Goal: Task Accomplishment & Management: Manage account settings

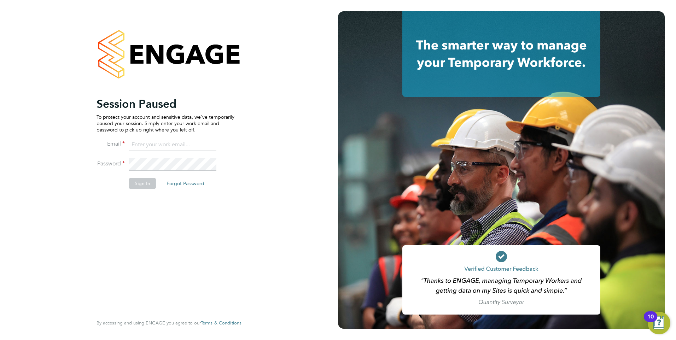
click at [151, 149] on input at bounding box center [172, 145] width 87 height 13
type input "jack.joyce@brightonandhovealbion.com"
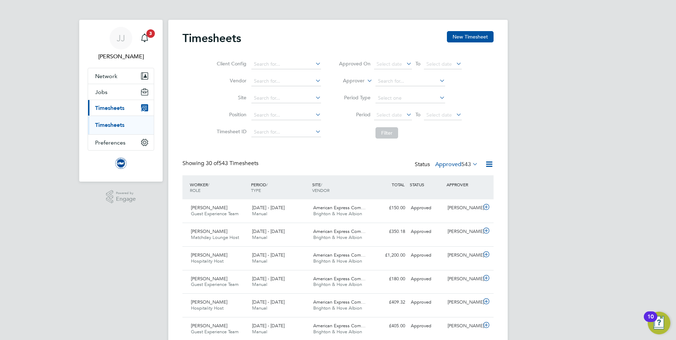
click at [115, 110] on span "Timesheets" at bounding box center [109, 108] width 29 height 7
click at [465, 166] on span "543" at bounding box center [466, 164] width 10 height 7
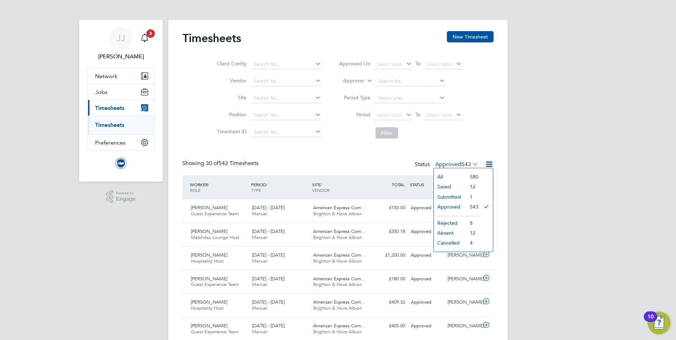
click at [453, 198] on li "Submitted" at bounding box center [450, 197] width 33 height 10
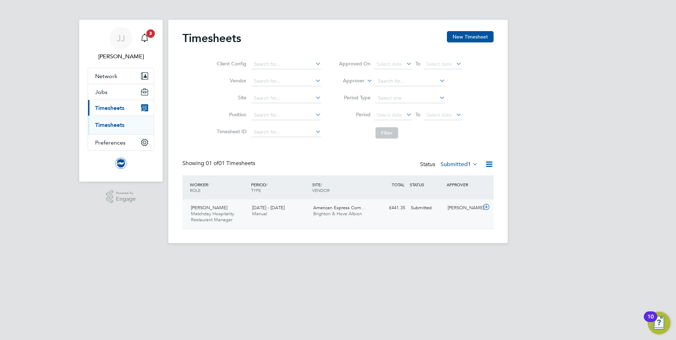
click at [484, 206] on icon at bounding box center [486, 207] width 9 height 6
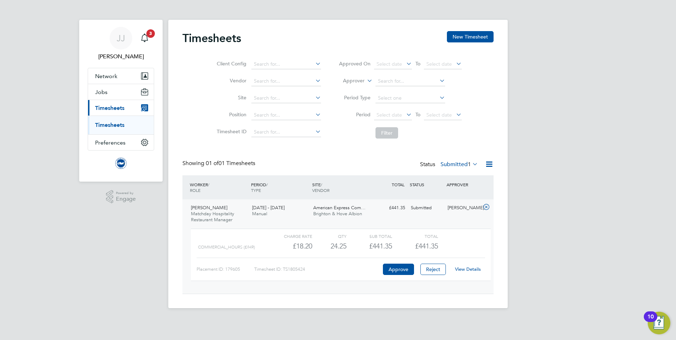
click at [468, 269] on link "View Details" at bounding box center [468, 269] width 26 height 6
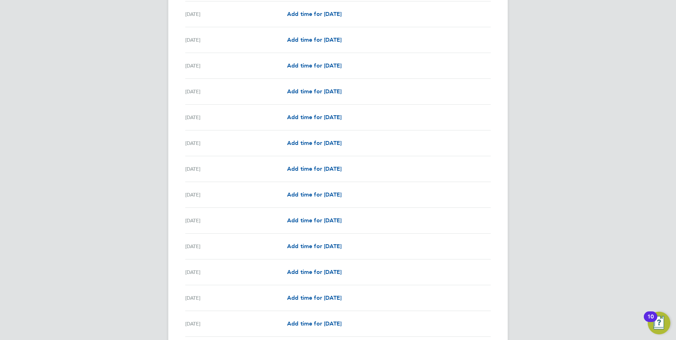
scroll to position [742, 0]
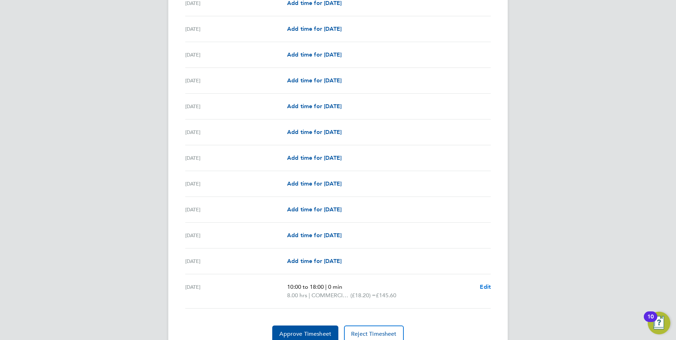
click at [487, 286] on span "Edit" at bounding box center [485, 287] width 11 height 7
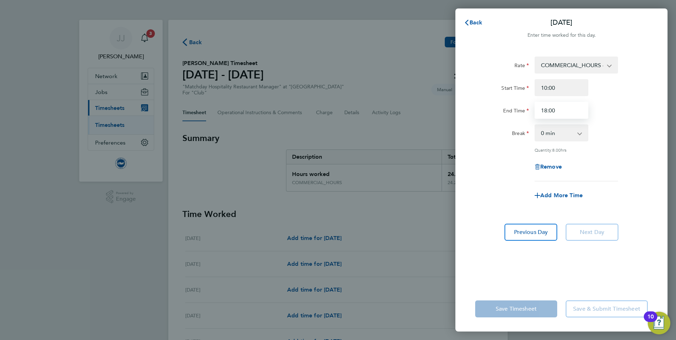
drag, startPoint x: 570, startPoint y: 108, endPoint x: 458, endPoint y: 111, distance: 111.4
click at [476, 108] on div "End Time 18:00" at bounding box center [561, 110] width 178 height 17
type input "17:15"
click at [658, 151] on div "Rate COMMERCIAL_HOURS - 18.20 Start Time 10:00 End Time 17:15 Break 0 min 15 mi…" at bounding box center [561, 167] width 212 height 238
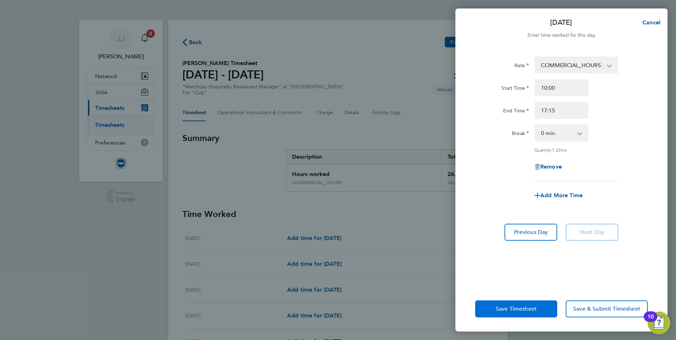
click at [526, 308] on span "Save Timesheet" at bounding box center [516, 308] width 41 height 7
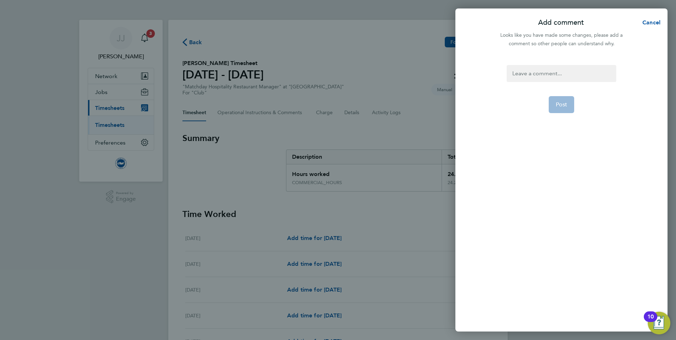
click at [568, 76] on div at bounding box center [561, 73] width 109 height 17
click at [556, 75] on div at bounding box center [561, 73] width 109 height 17
click at [562, 104] on span "Post" at bounding box center [562, 104] width 12 height 7
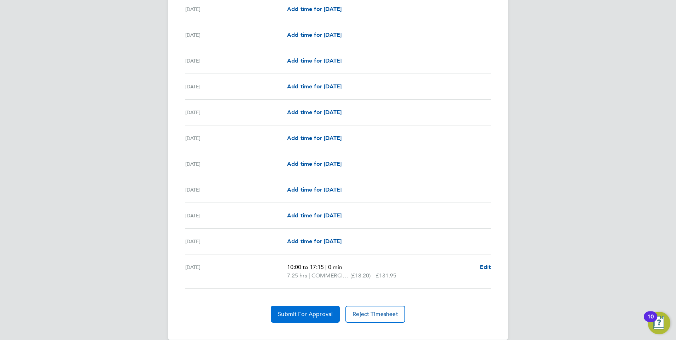
scroll to position [773, 0]
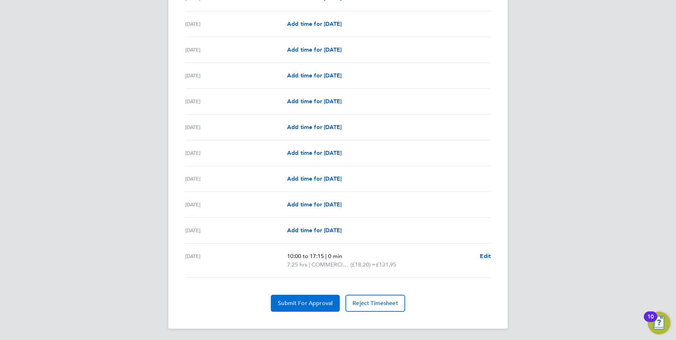
click at [302, 300] on span "Submit For Approval" at bounding box center [305, 303] width 55 height 7
click at [304, 302] on span "Approve Timesheet" at bounding box center [305, 303] width 52 height 7
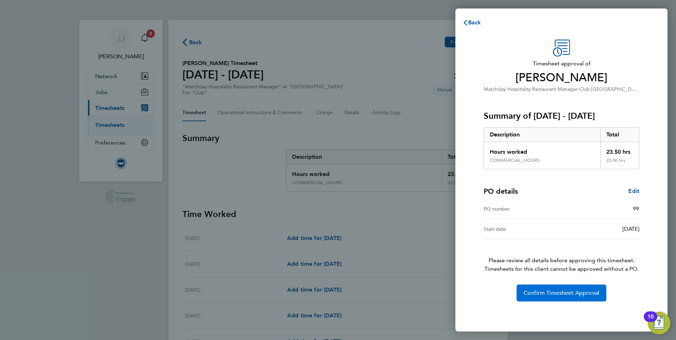
click at [567, 295] on span "Confirm Timesheet Approval" at bounding box center [562, 293] width 76 height 7
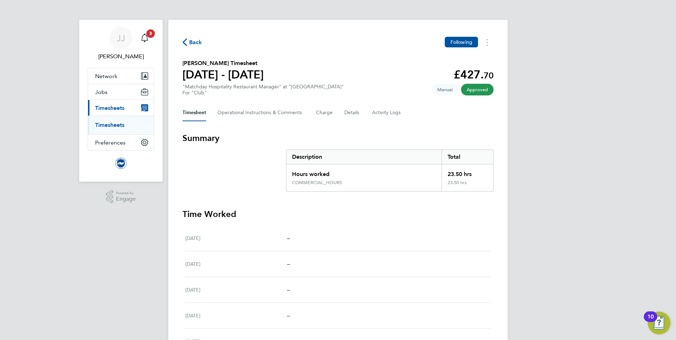
click at [199, 45] on span "Back" at bounding box center [195, 42] width 13 height 8
